Goal: Task Accomplishment & Management: Manage account settings

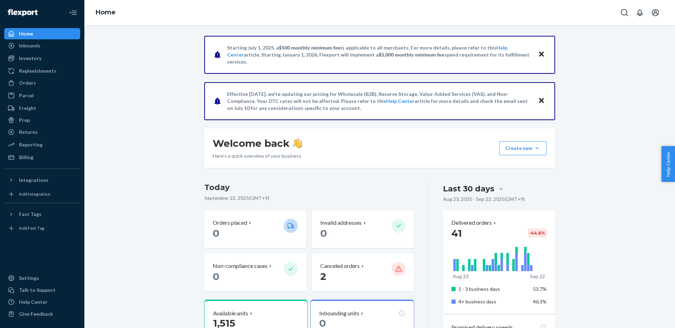
click at [20, 60] on div "Inventory" at bounding box center [30, 58] width 22 height 7
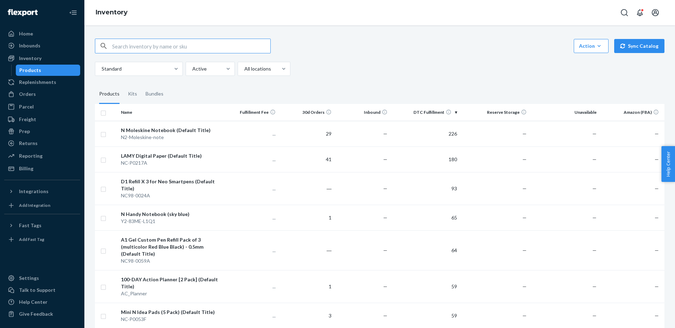
drag, startPoint x: 434, startPoint y: 67, endPoint x: 428, endPoint y: 73, distance: 8.5
click at [434, 67] on div "Standard Active All locations" at bounding box center [377, 69] width 564 height 14
click at [403, 59] on div "Action Create product Create kit or bundle Bulk create products Bulk update pro…" at bounding box center [379, 57] width 569 height 37
click at [442, 74] on div "Standard Active All locations" at bounding box center [377, 69] width 564 height 14
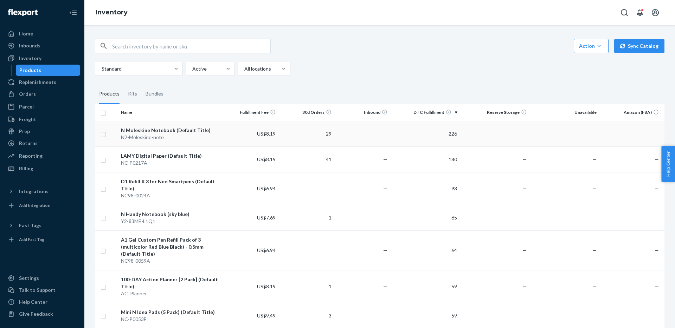
click at [185, 134] on div "N2-Moleskine-note" at bounding box center [170, 137] width 99 height 7
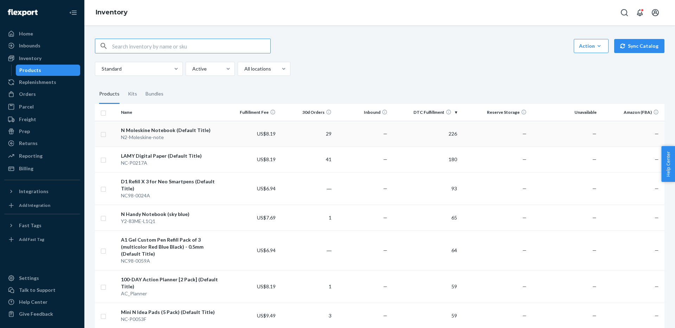
click at [157, 132] on div "N Moleskine Notebook (Default Title)" at bounding box center [170, 130] width 99 height 7
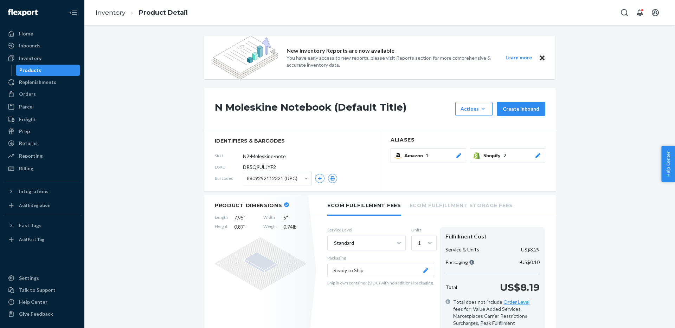
scroll to position [78, 0]
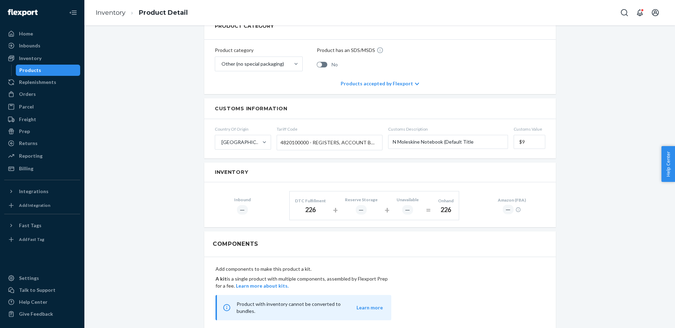
scroll to position [337, 0]
click at [666, 213] on div "New Inventory Reports are now available You have early access to new reports, p…" at bounding box center [380, 128] width 580 height 859
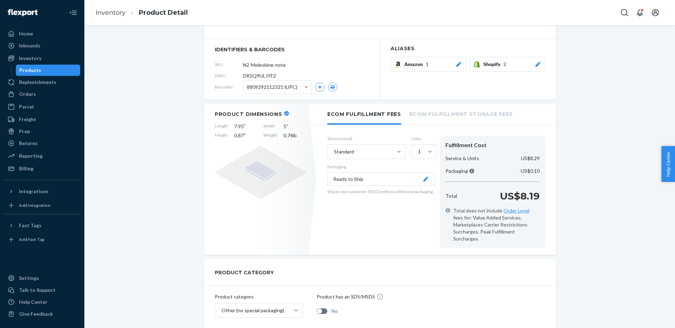
scroll to position [0, 0]
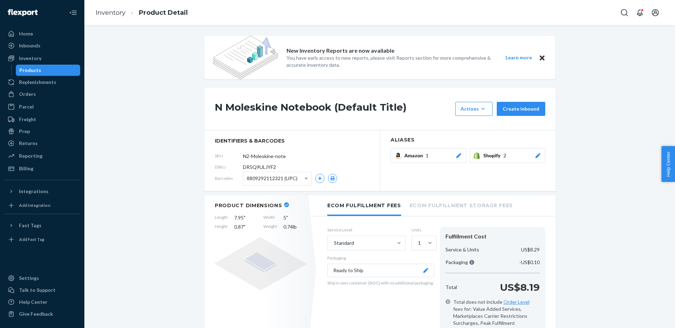
click at [60, 71] on div "Products" at bounding box center [48, 70] width 63 height 10
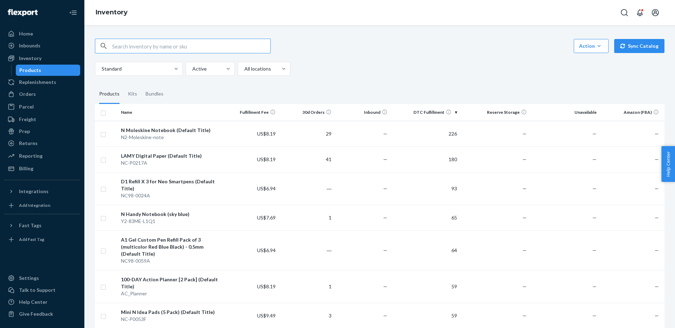
click at [208, 47] on input "text" at bounding box center [191, 46] width 158 height 14
type input "ㅜ"
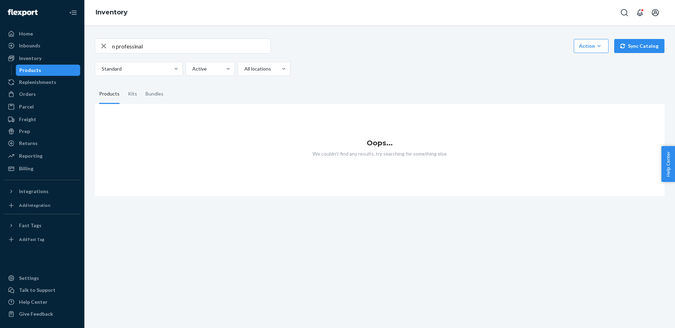
click at [156, 46] on input "n professinal" at bounding box center [191, 46] width 158 height 14
type input "n pro"
click at [191, 49] on input "text" at bounding box center [191, 46] width 158 height 14
paste input "G9-1SYX-DSA7_BK-1"
type input "G9-1SYX-DSA7_BK-1"
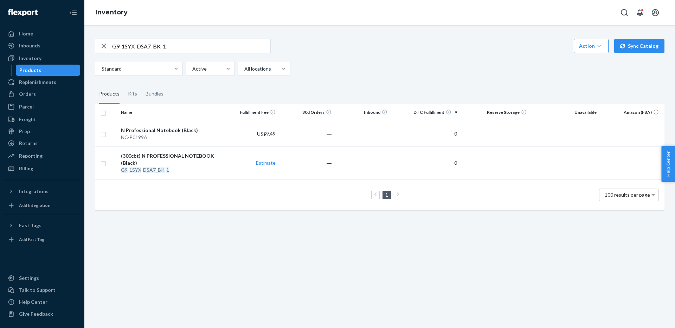
drag, startPoint x: 255, startPoint y: 242, endPoint x: 244, endPoint y: 243, distance: 10.9
click at [255, 242] on div "G9-1SYX-DSA7_BK-1 Action Create product Create kit or bundle Bulk create produc…" at bounding box center [379, 176] width 591 height 303
drag, startPoint x: 210, startPoint y: 280, endPoint x: 210, endPoint y: 272, distance: 8.4
click at [210, 280] on div "G9-1SYX-DSA7_BK-1 Action Create product Create kit or bundle Bulk create produc…" at bounding box center [379, 176] width 591 height 303
click at [192, 255] on div "G9-1SYX-DSA7_BK-1 Action Create product Create kit or bundle Bulk create produc…" at bounding box center [379, 176] width 591 height 303
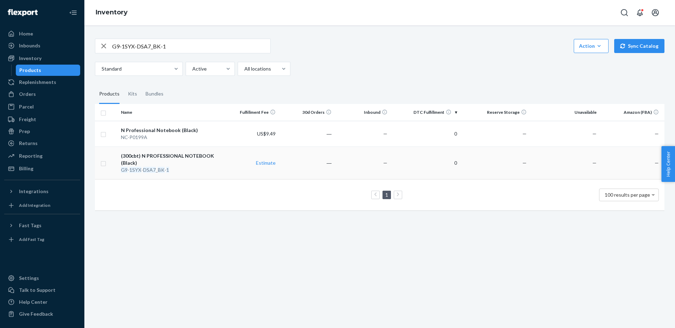
click at [176, 156] on div "(300cbt) N PROFESSIONAL NOTEBOOK (Black)" at bounding box center [170, 160] width 99 height 14
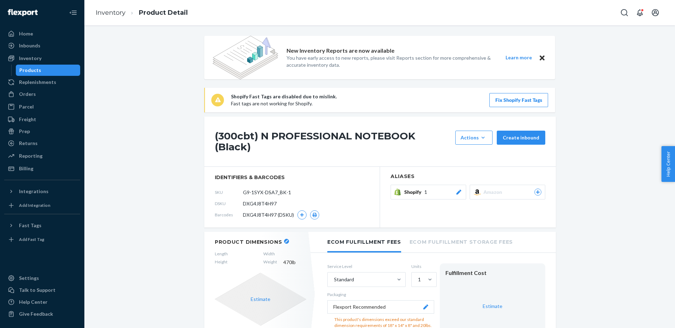
click at [263, 137] on h1 "(300cbt) N PROFESSIONAL NOTEBOOK (Black)" at bounding box center [333, 142] width 237 height 22
click at [240, 141] on h1 "(300cbt) N PROFESSIONAL NOTEBOOK (Black)" at bounding box center [333, 142] width 237 height 22
drag, startPoint x: 211, startPoint y: 137, endPoint x: 262, endPoint y: 138, distance: 50.6
click at [254, 138] on div "(300cbt) N PROFESSIONAL NOTEBOOK (Black) Actions Add components Hide Create inb…" at bounding box center [380, 142] width 352 height 50
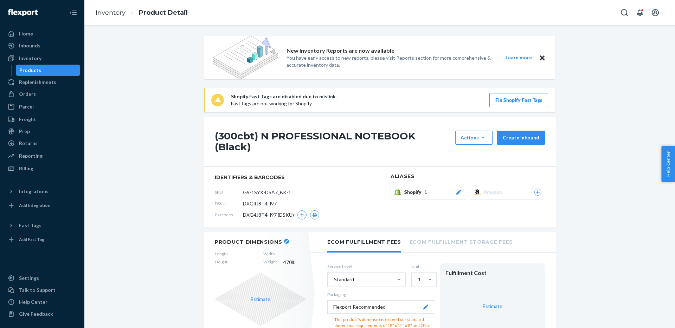
click at [264, 138] on h1 "(300cbt) N PROFESSIONAL NOTEBOOK (Black)" at bounding box center [333, 142] width 237 height 22
drag, startPoint x: 263, startPoint y: 135, endPoint x: 373, endPoint y: 137, distance: 109.7
click at [373, 137] on h1 "(300cbt) N PROFESSIONAL NOTEBOOK (Black)" at bounding box center [333, 142] width 237 height 22
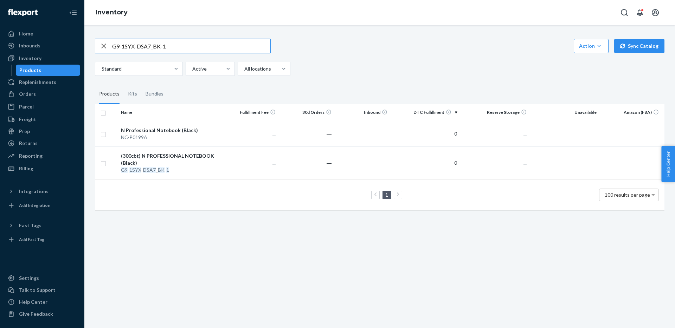
click at [190, 39] on input "G9-1SYX-DSA7_BK-1" at bounding box center [191, 46] width 158 height 14
click at [191, 46] on input "G9-1SYX-DSA7_BK-1" at bounding box center [191, 46] width 158 height 14
click at [192, 244] on div "G9-1SYX-DSA7_BK-1 Action Create product Create kit or bundle Bulk create produc…" at bounding box center [379, 176] width 591 height 303
click at [153, 129] on div "N Professional Notebook (Black)" at bounding box center [170, 130] width 99 height 7
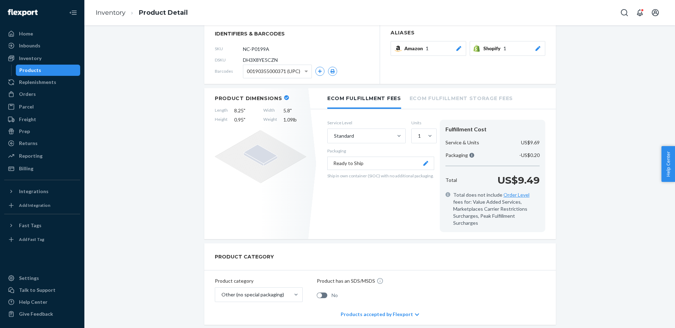
scroll to position [108, 0]
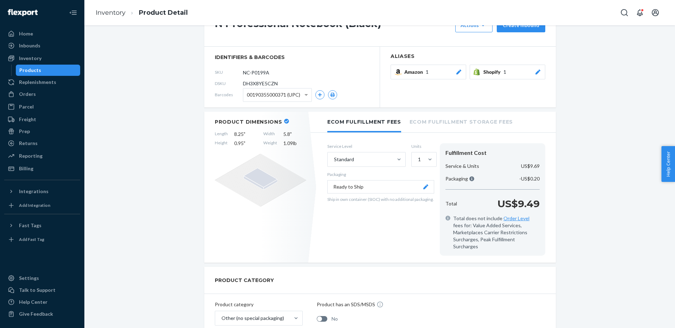
scroll to position [0, 0]
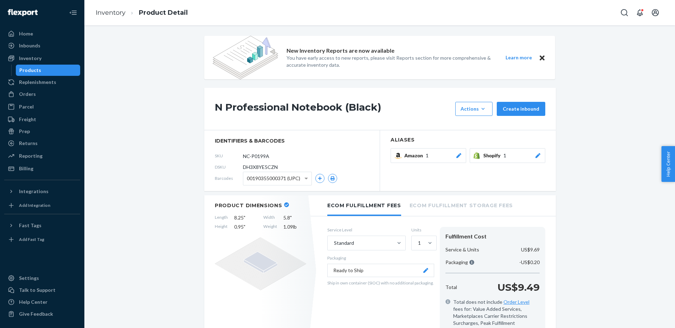
click at [662, 163] on span "Help Center" at bounding box center [668, 164] width 14 height 36
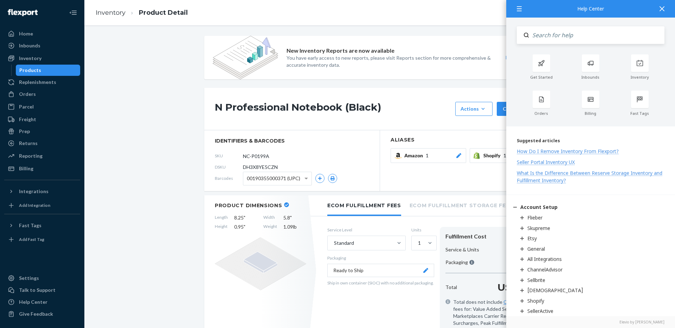
drag, startPoint x: 170, startPoint y: 132, endPoint x: 169, endPoint y: 136, distance: 4.3
